Goal: Transaction & Acquisition: Purchase product/service

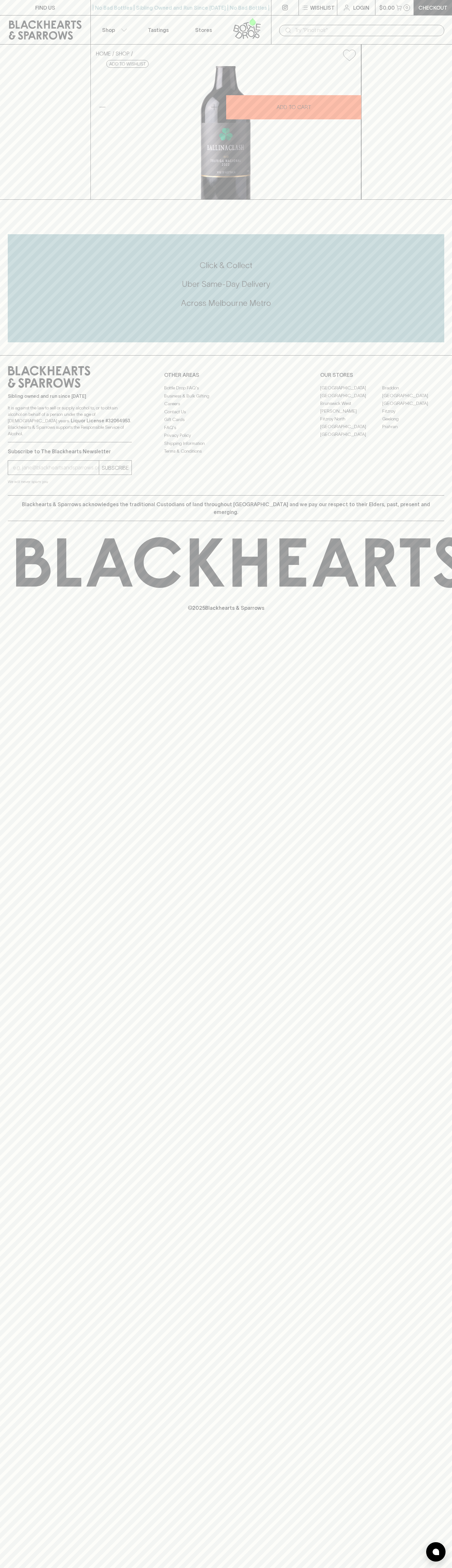
click at [94, 21] on button "Shop" at bounding box center [113, 30] width 45 height 29
click at [432, 1509] on div at bounding box center [226, 784] width 452 height 1568
click at [334, 1568] on html "FIND US | No Bad Bottles | Sibling Owned and Run Since [DATE] | No Bad Bottles …" at bounding box center [226, 784] width 452 height 1568
click at [17, 645] on div at bounding box center [226, 784] width 452 height 1568
